Goal: Complete application form

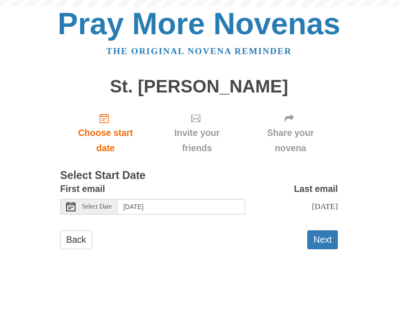
scroll to position [10, 0]
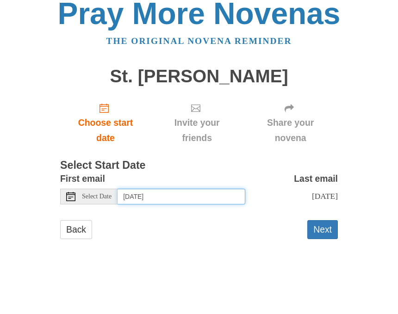
click at [142, 199] on input "[DATE]" at bounding box center [182, 207] width 128 height 16
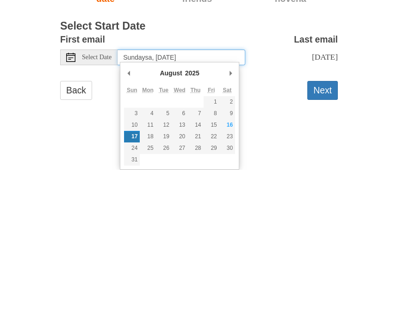
type input "Sundaysat, [DATE]"
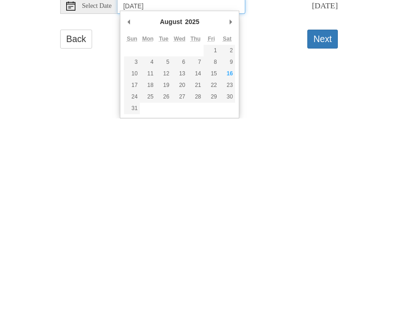
type input "[DATE]"
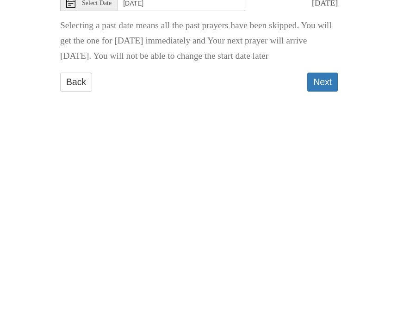
scroll to position [4, 0]
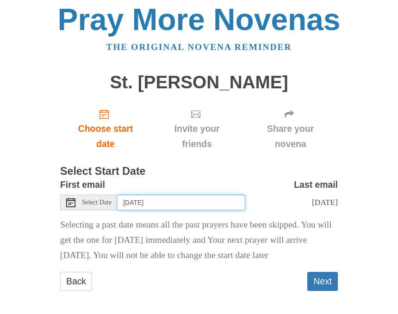
click at [204, 198] on input "[DATE]" at bounding box center [182, 203] width 128 height 16
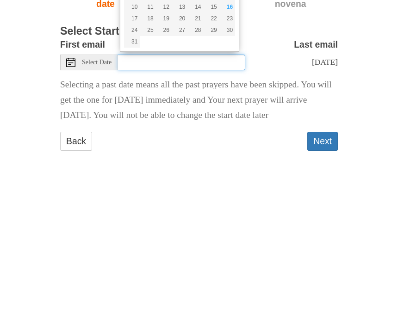
type input "F"
type input "Wedns"
type input "Wednee"
type input "Wedness"
type input "Dat"
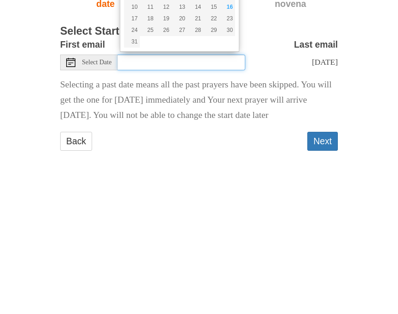
type input "[DATE]"
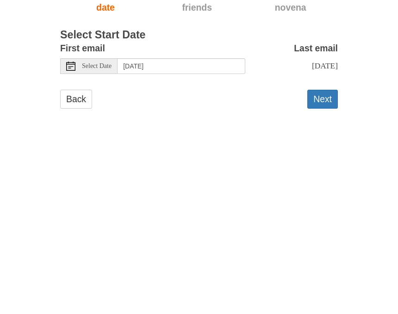
scroll to position [0, 0]
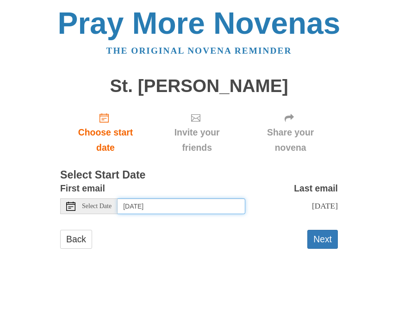
click at [212, 200] on input "[DATE]" at bounding box center [182, 207] width 128 height 16
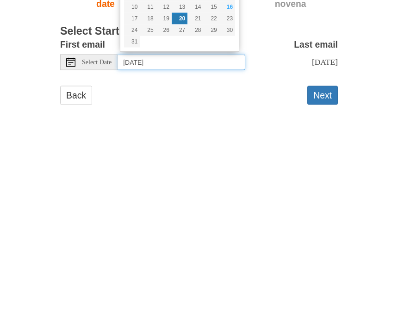
click at [207, 199] on input "[DATE]" at bounding box center [182, 207] width 128 height 16
type input "[DATE]"
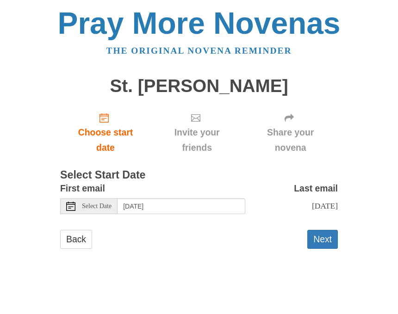
click at [81, 239] on link "Back" at bounding box center [76, 240] width 32 height 19
